Goal: Information Seeking & Learning: Learn about a topic

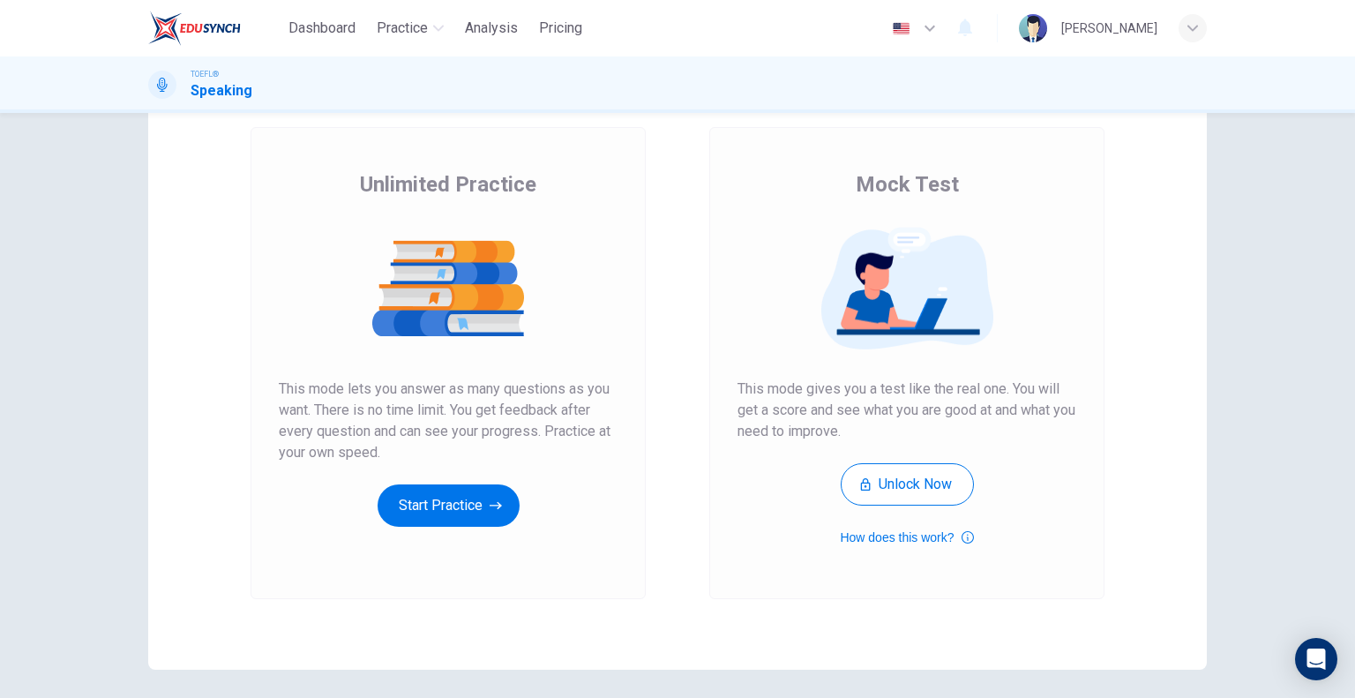
scroll to position [86, 0]
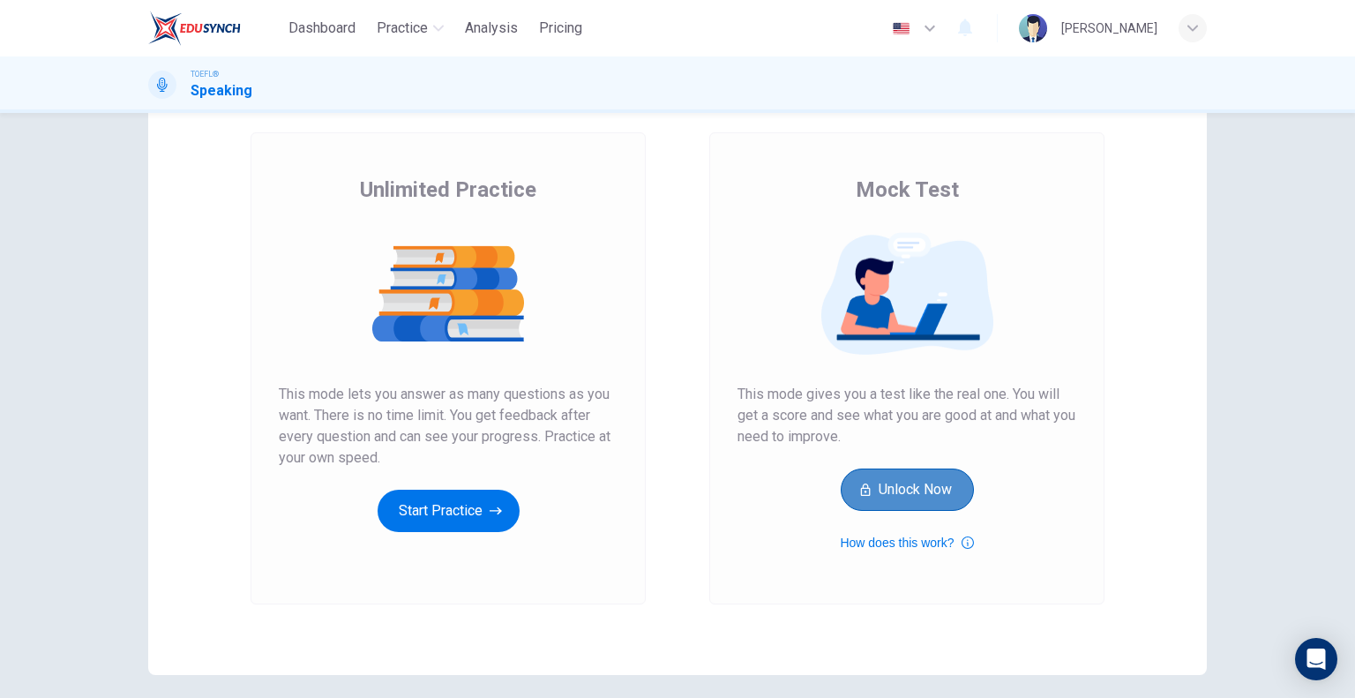
click at [883, 499] on button "Unlock Now" at bounding box center [907, 489] width 133 height 42
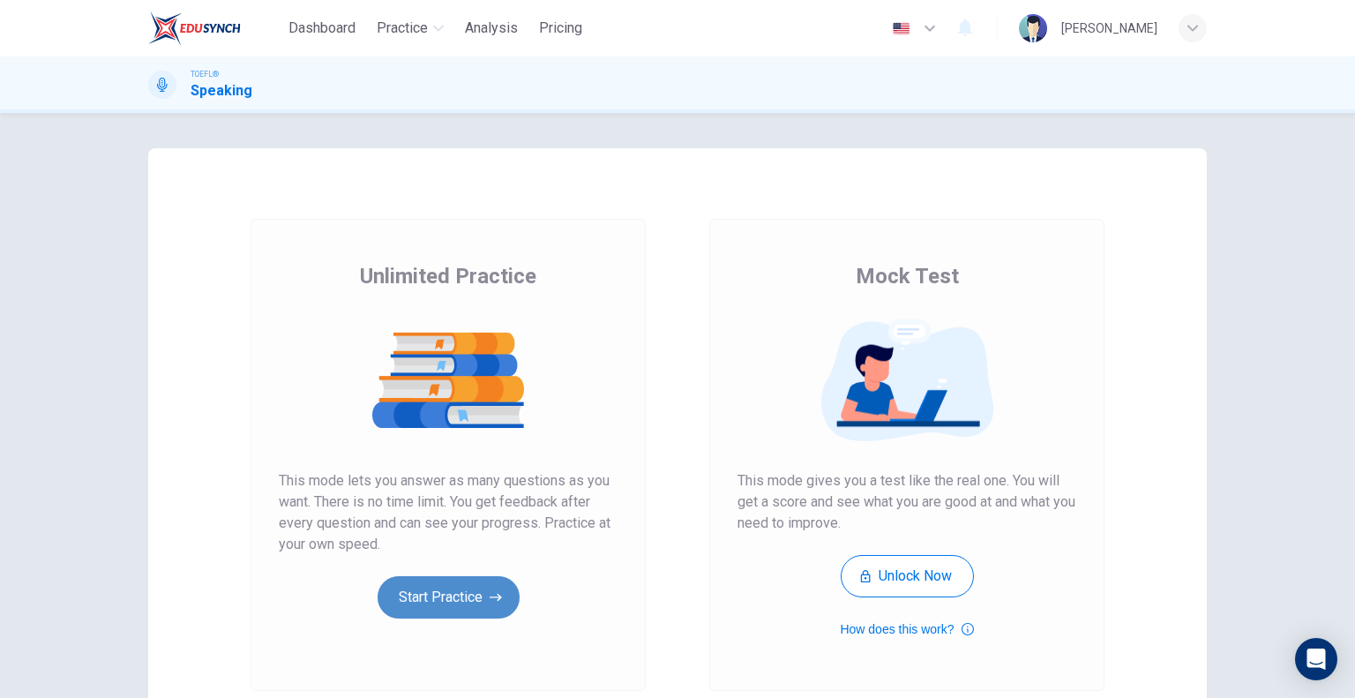
click at [423, 600] on button "Start Practice" at bounding box center [449, 597] width 142 height 42
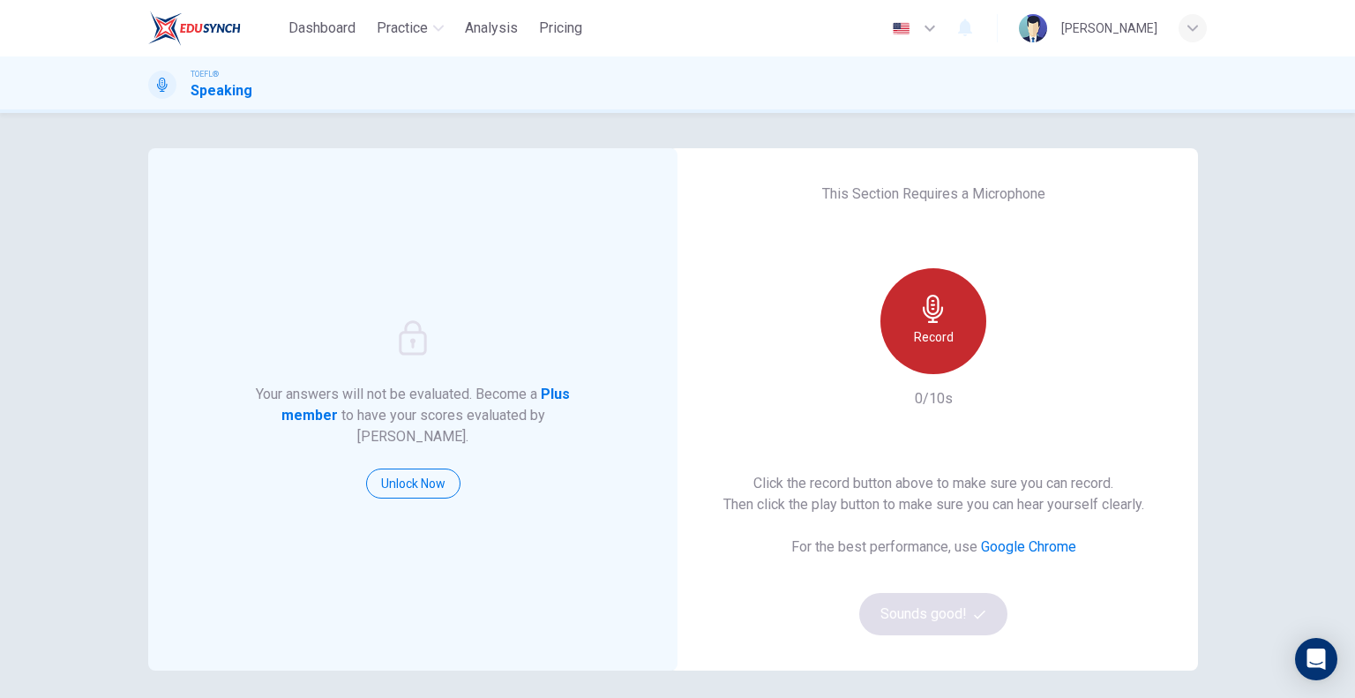
click at [919, 321] on icon "button" at bounding box center [933, 309] width 28 height 28
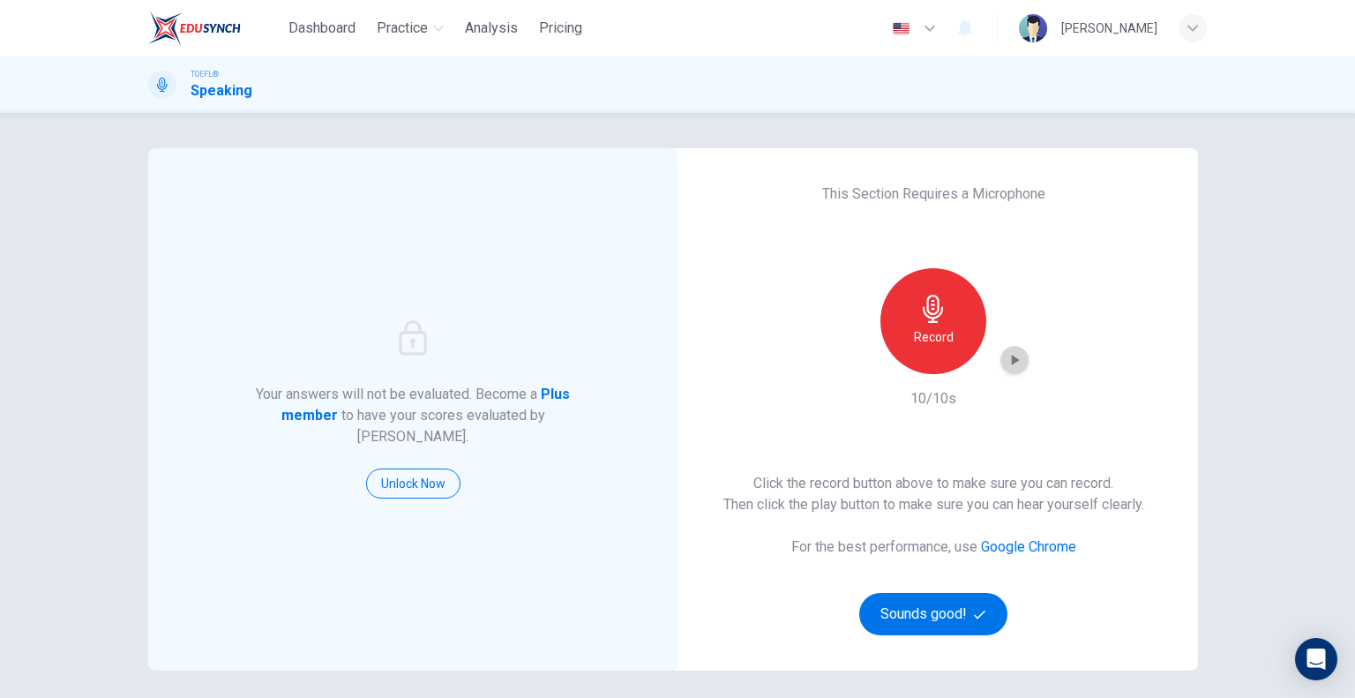
click at [1006, 359] on icon "button" at bounding box center [1015, 360] width 18 height 18
click at [906, 618] on button "Sounds good!" at bounding box center [933, 614] width 148 height 42
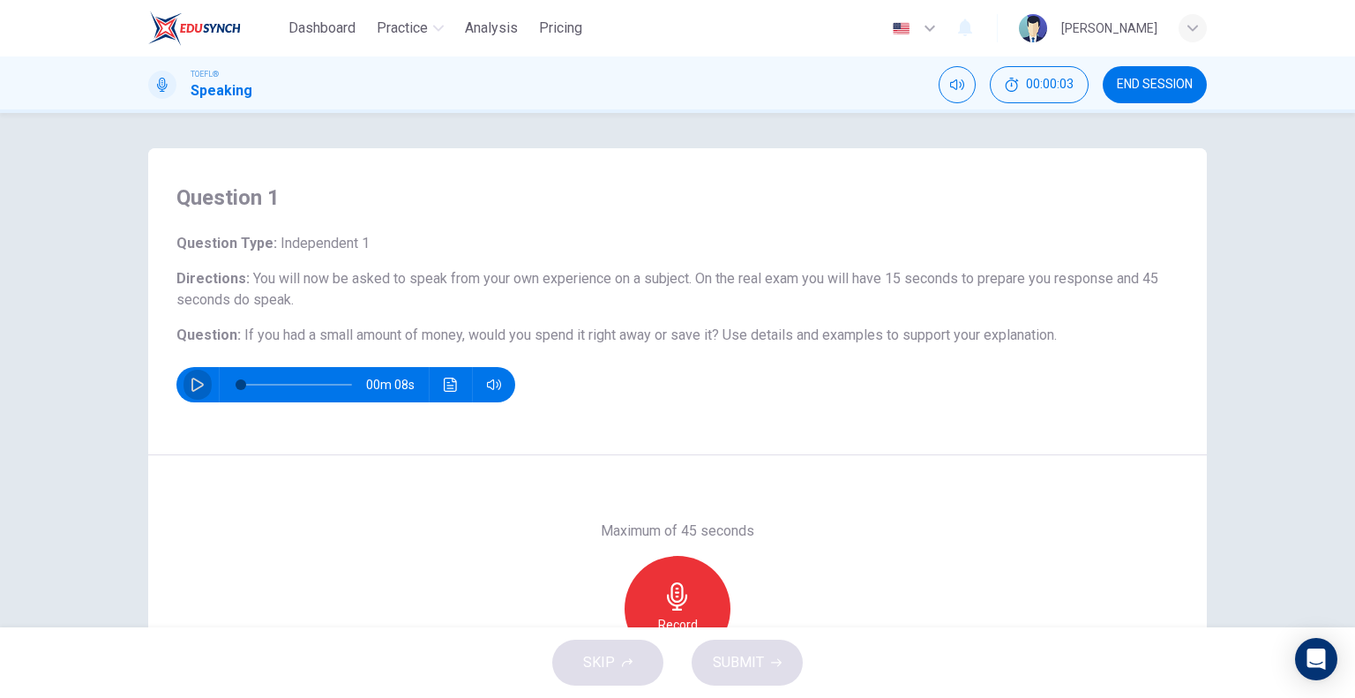
click at [191, 385] on icon "button" at bounding box center [198, 385] width 14 height 14
type input "0"
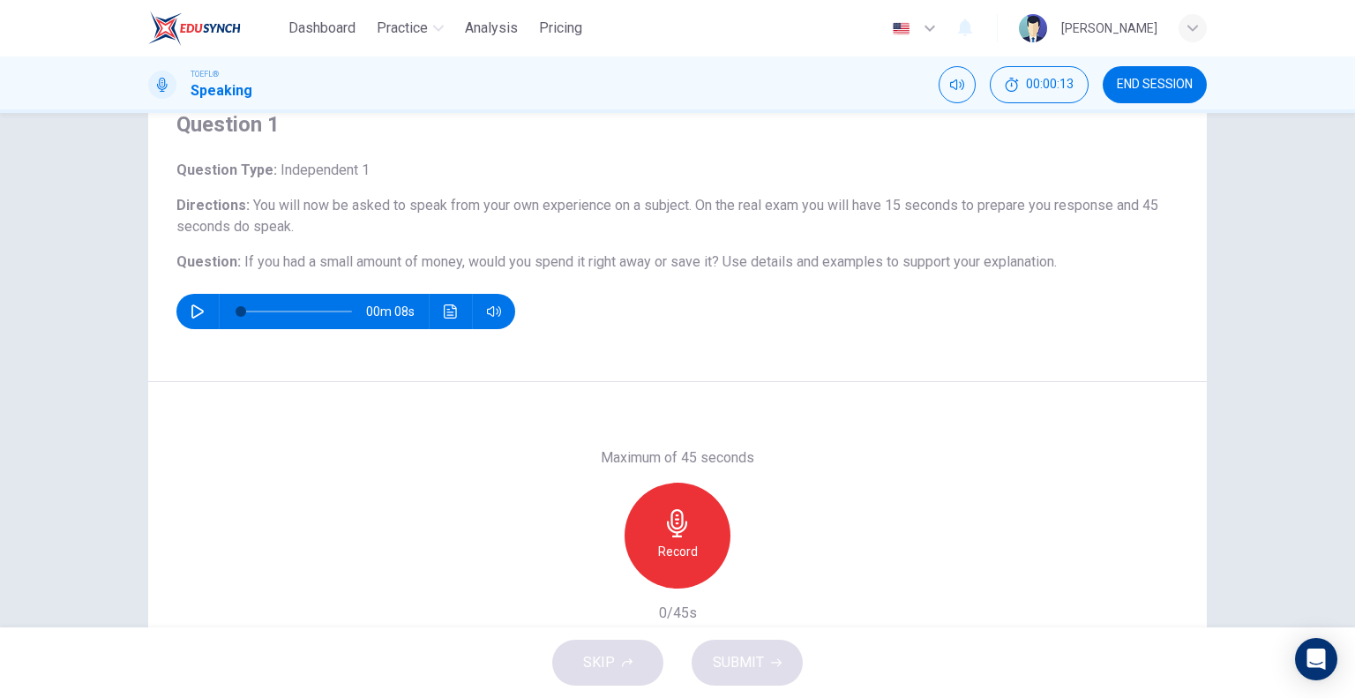
scroll to position [74, 0]
click at [670, 517] on icon "button" at bounding box center [677, 522] width 20 height 28
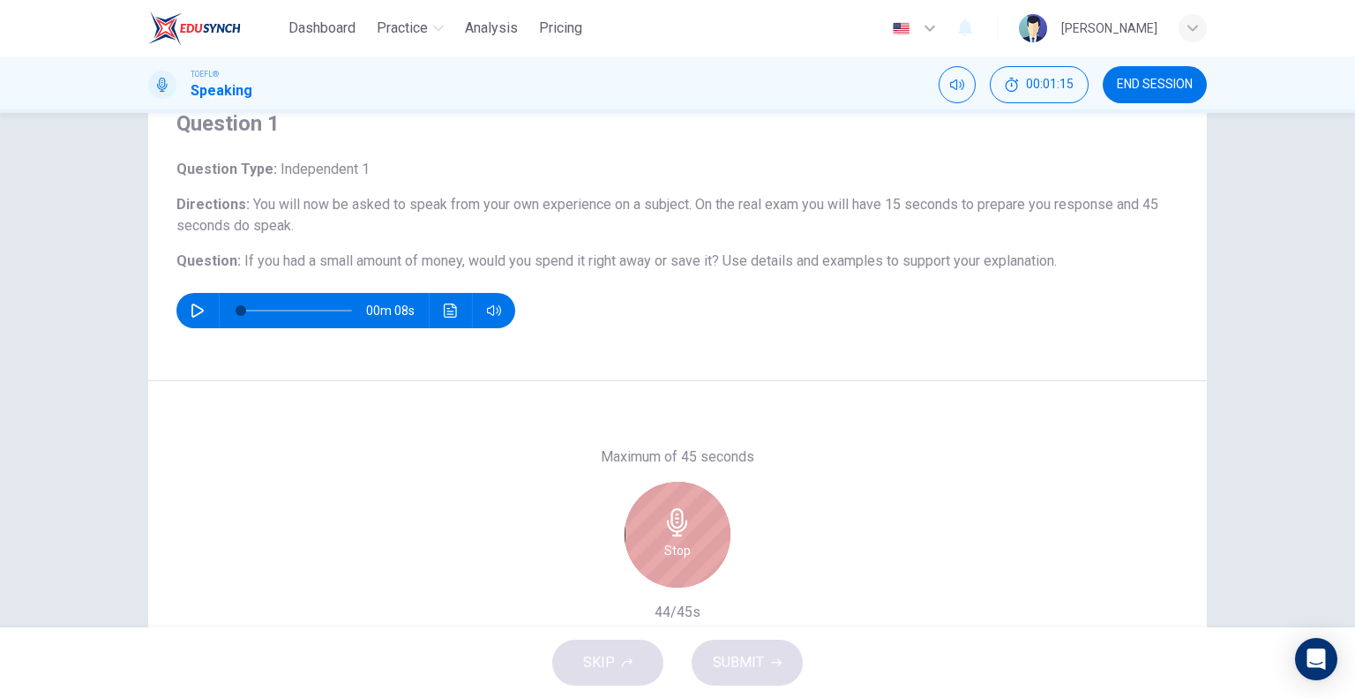
click at [663, 532] on icon "button" at bounding box center [677, 522] width 28 height 28
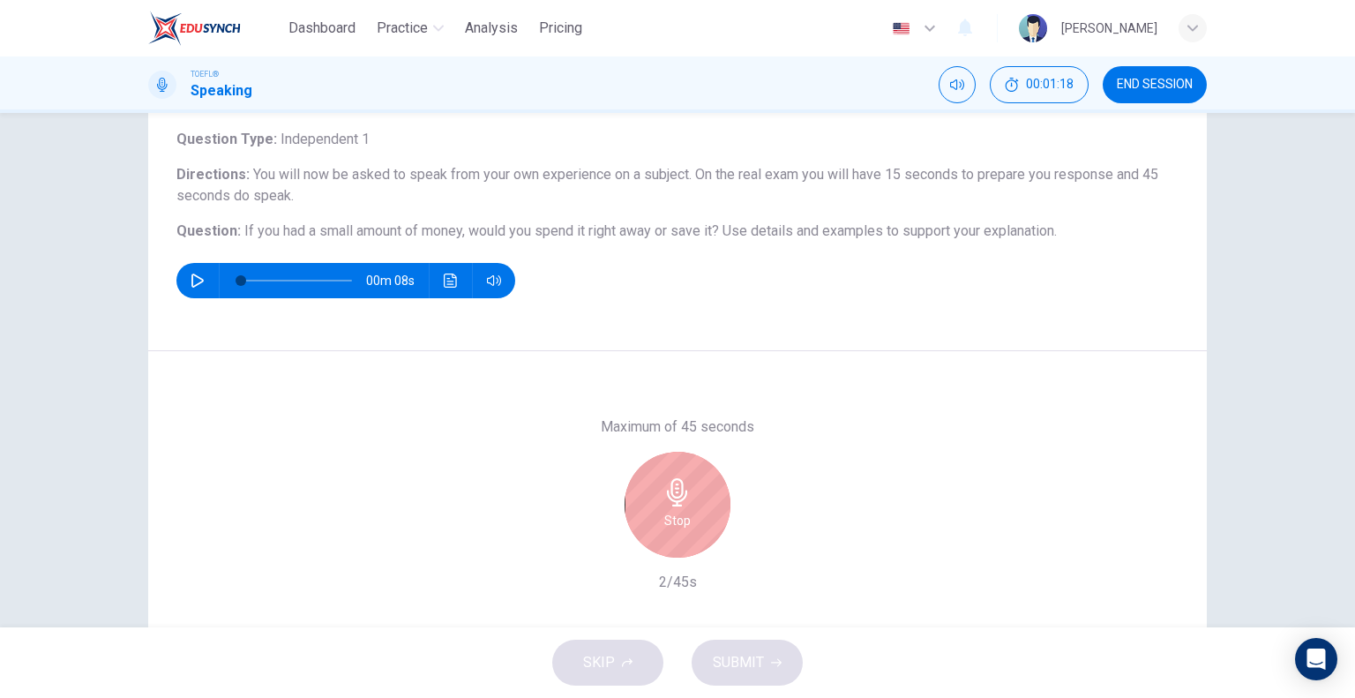
scroll to position [129, 0]
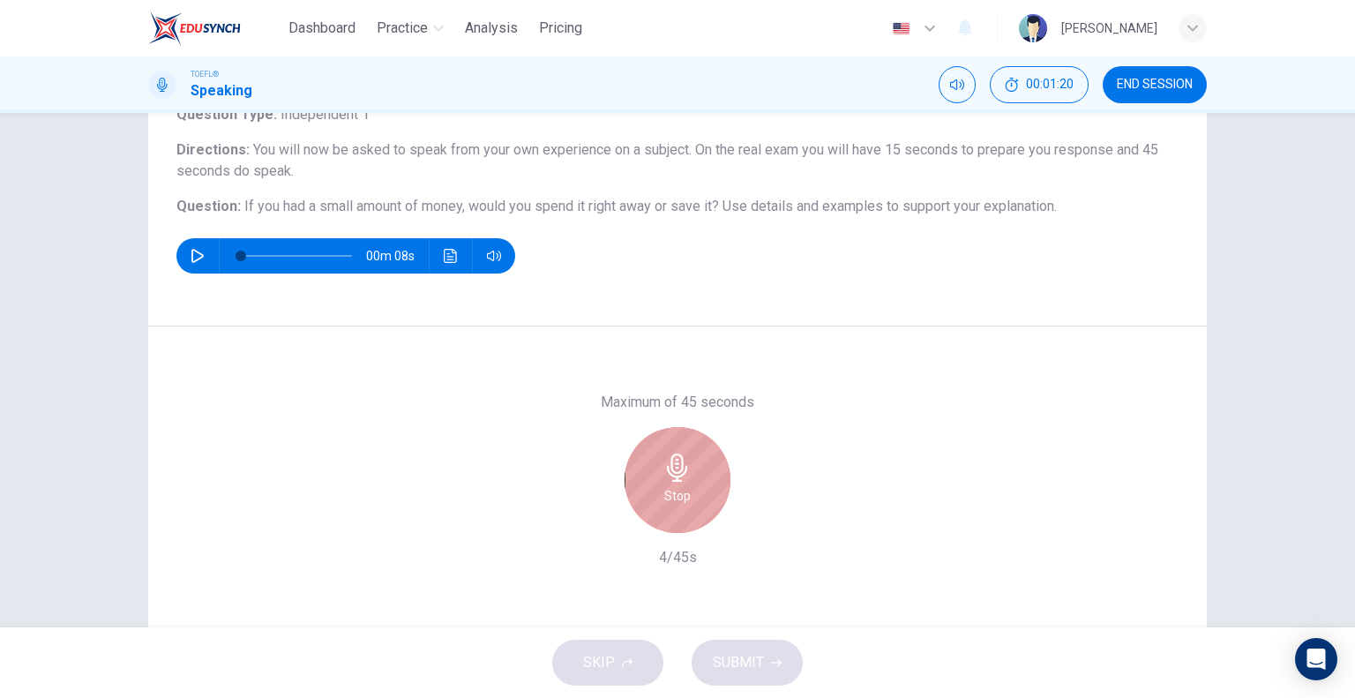
click at [684, 468] on icon "button" at bounding box center [677, 467] width 28 height 28
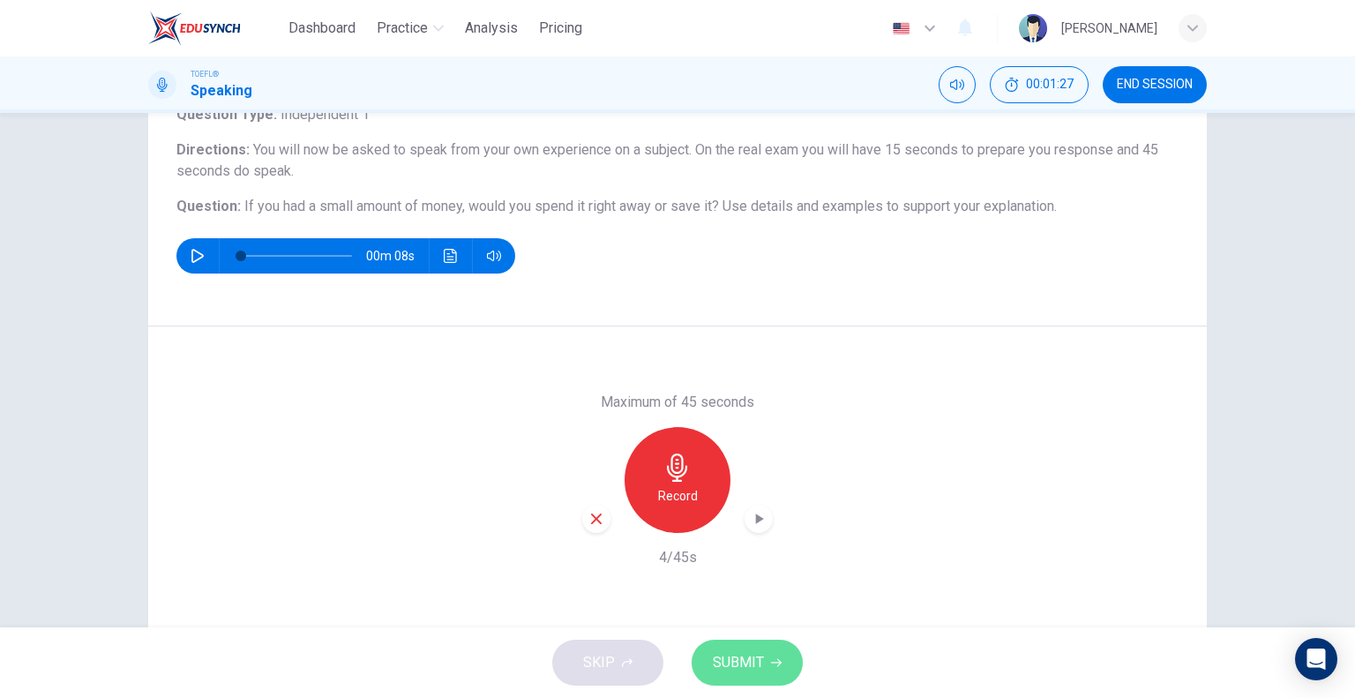
click at [749, 657] on span "SUBMIT" at bounding box center [738, 662] width 51 height 25
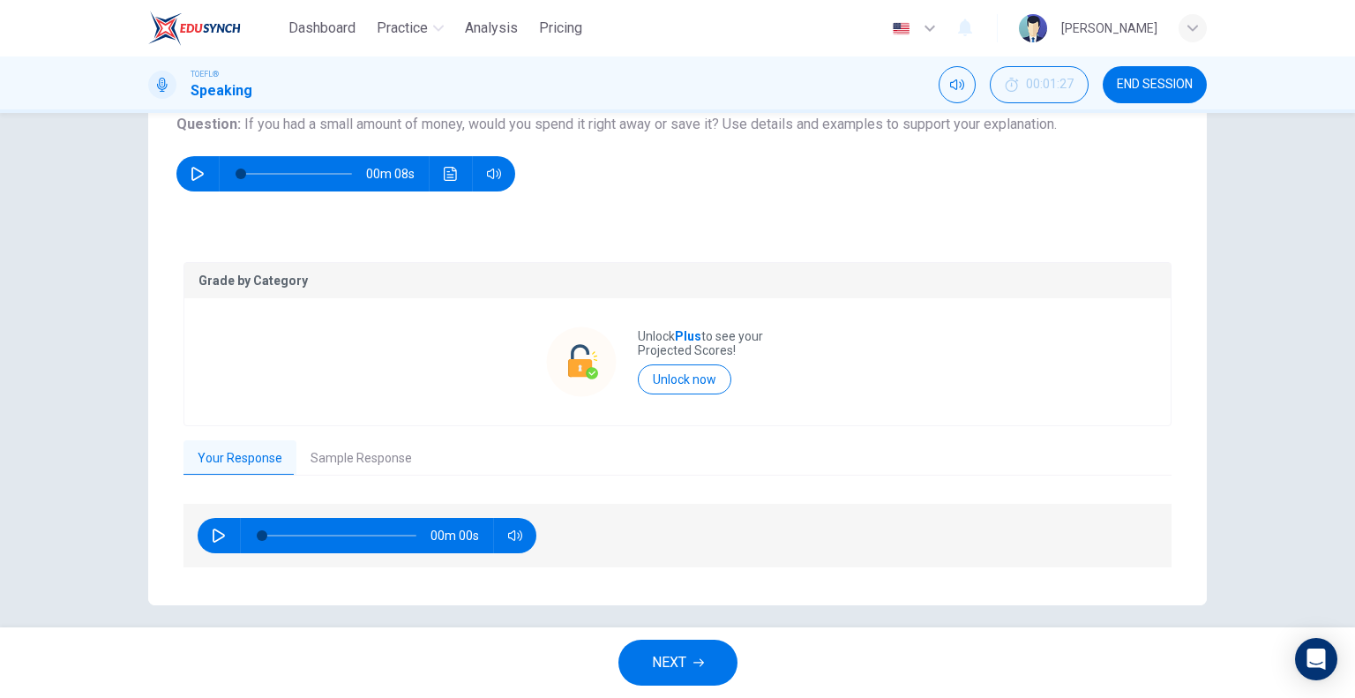
scroll to position [222, 0]
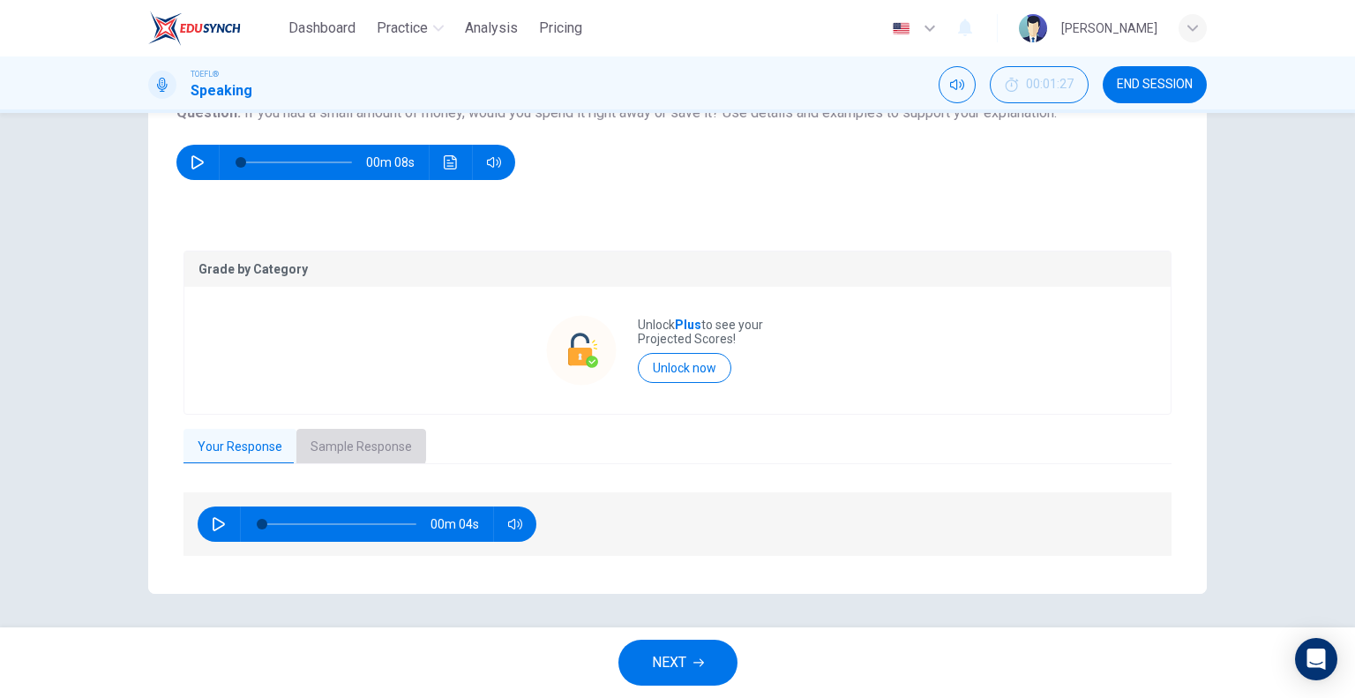
click at [348, 443] on button "Sample Response" at bounding box center [361, 447] width 130 height 37
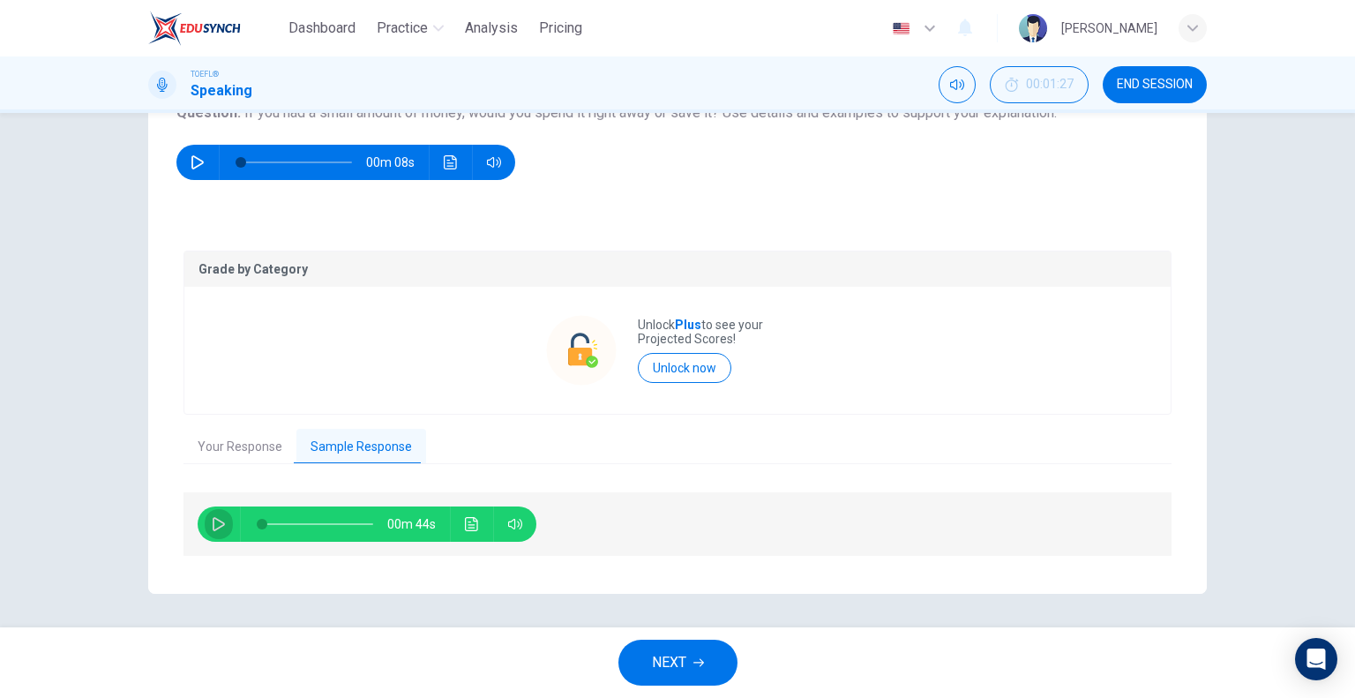
click at [215, 520] on icon "button" at bounding box center [219, 524] width 12 height 14
click at [466, 520] on icon "Click to see the audio transcription" at bounding box center [471, 524] width 13 height 14
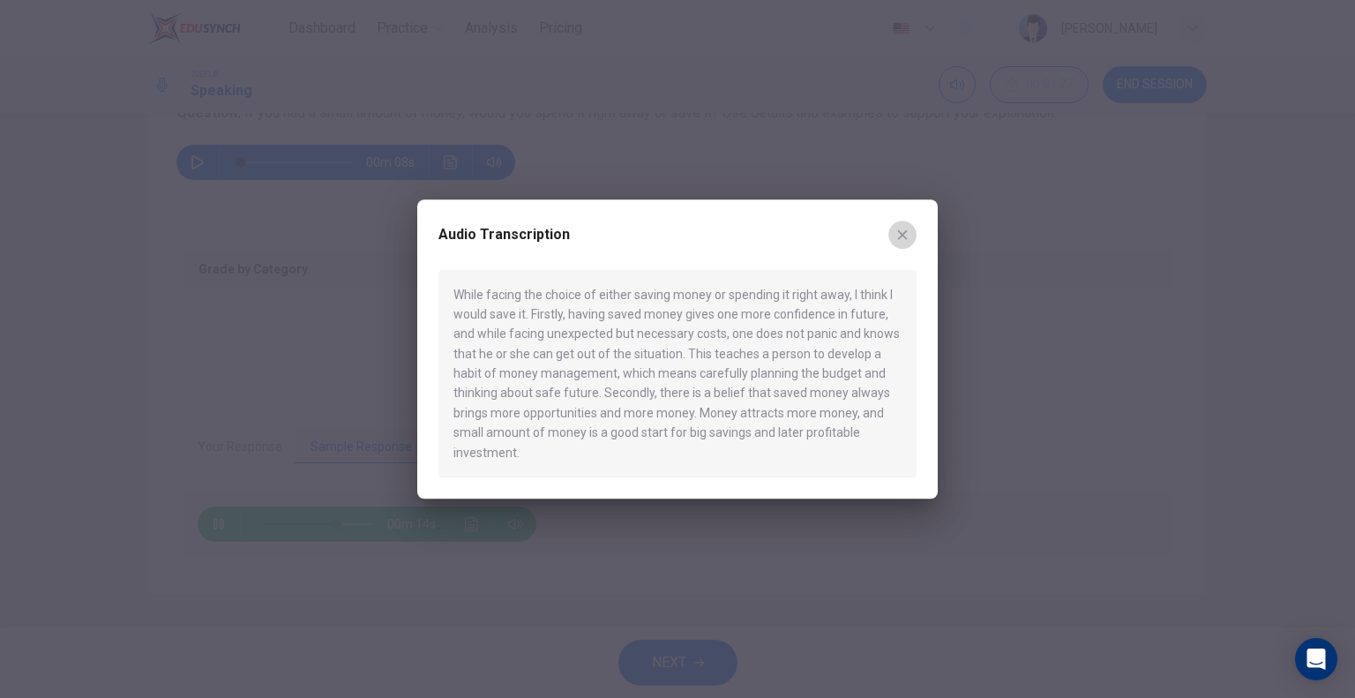
click at [900, 234] on icon "button" at bounding box center [902, 235] width 14 height 14
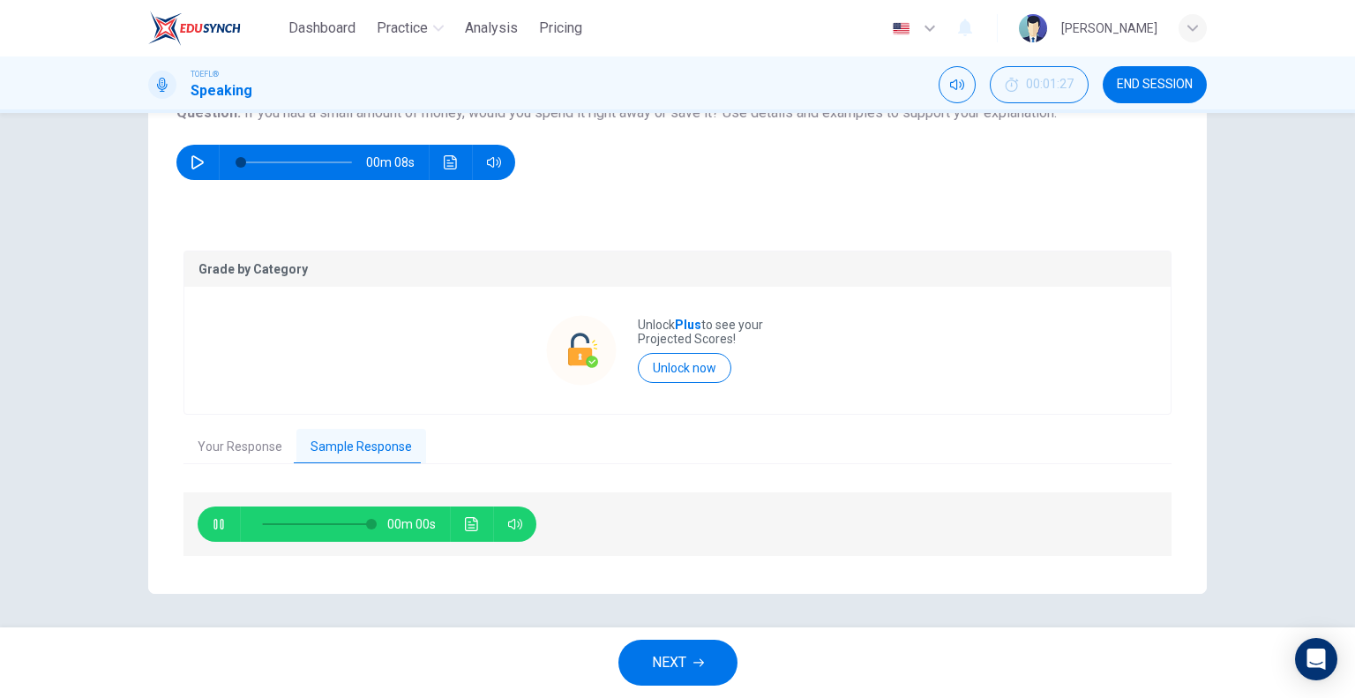
type input "0"
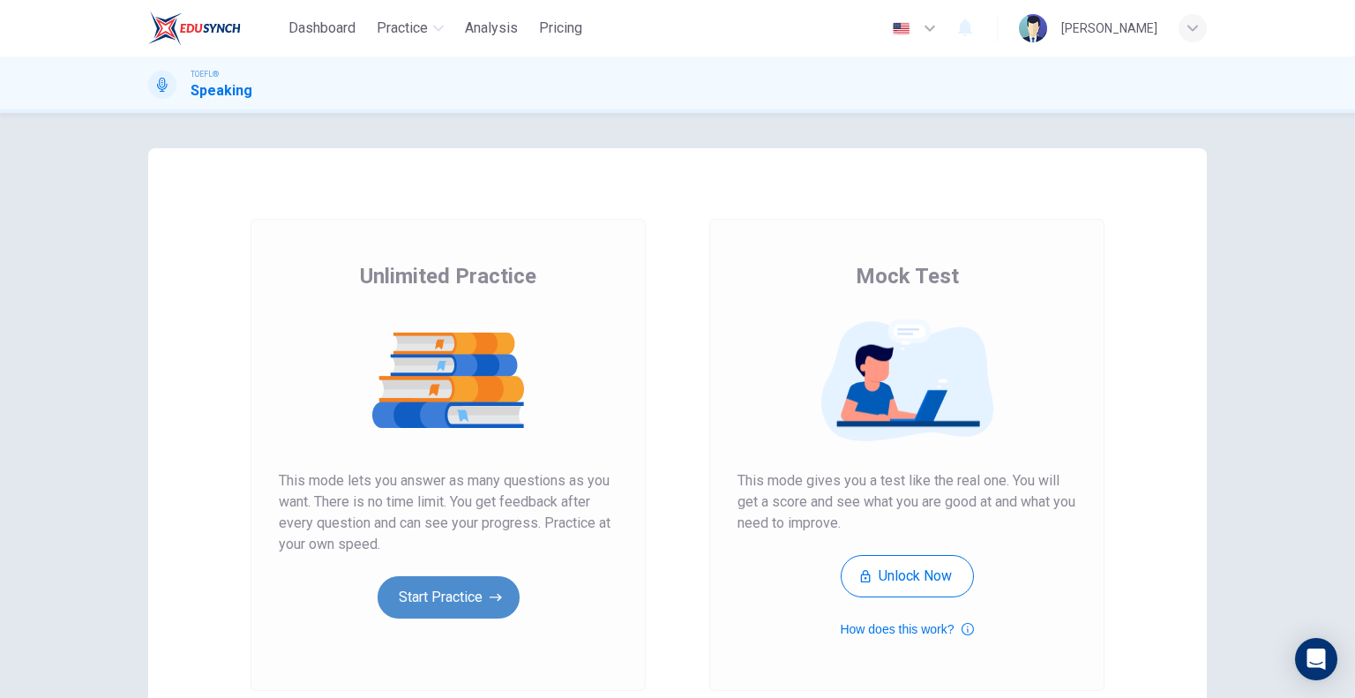
click at [452, 594] on button "Start Practice" at bounding box center [449, 597] width 142 height 42
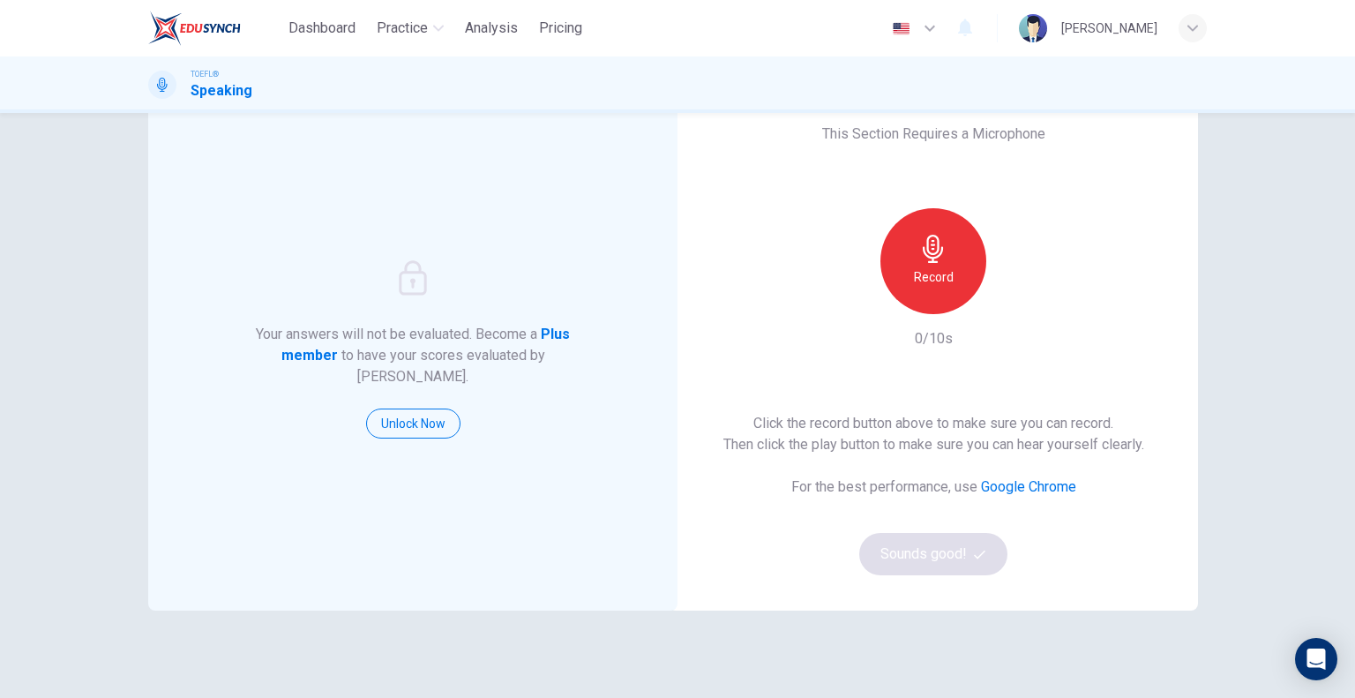
scroll to position [60, 0]
